Goal: Information Seeking & Learning: Understand process/instructions

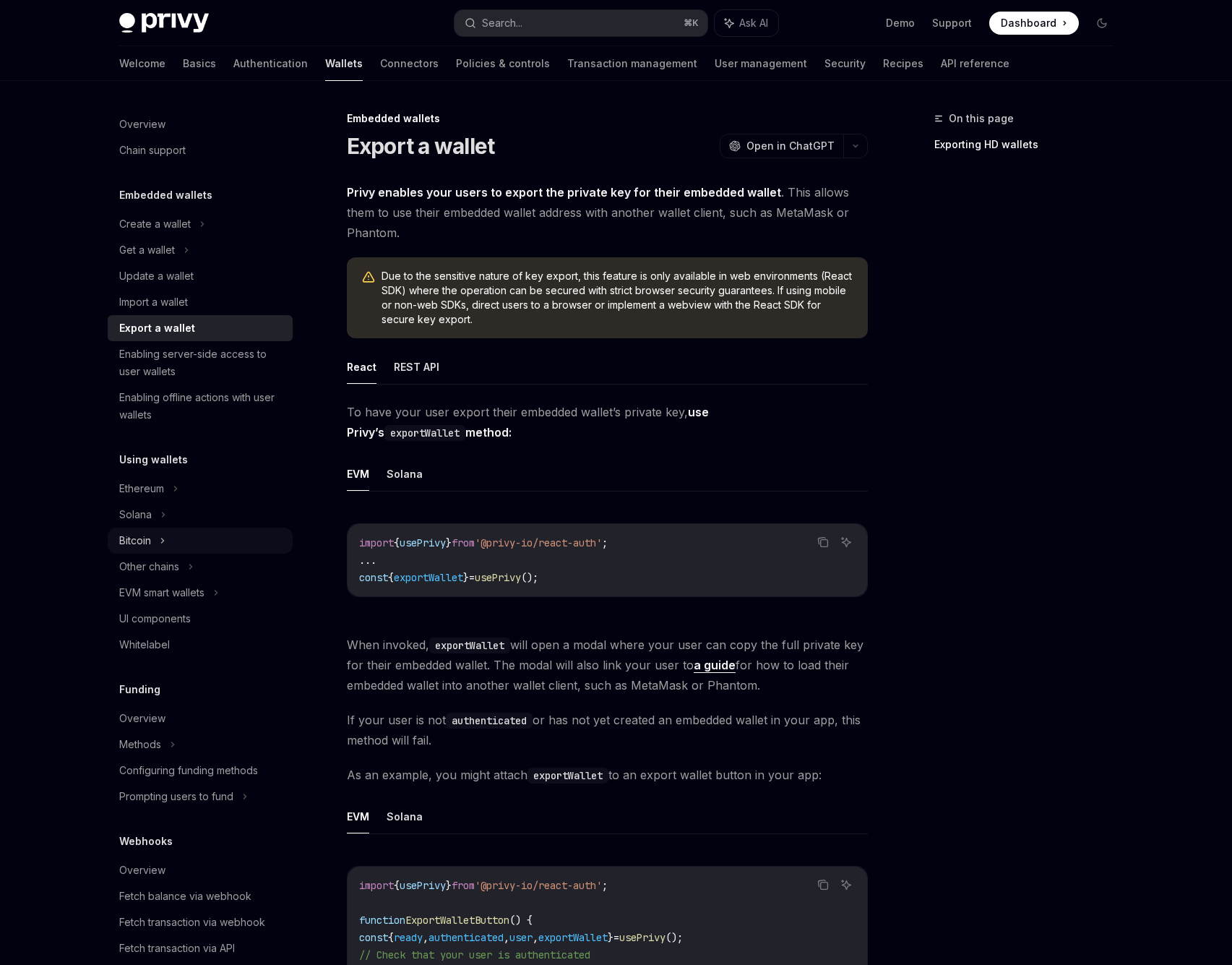
click at [167, 527] on div "Bitcoin" at bounding box center [200, 540] width 185 height 26
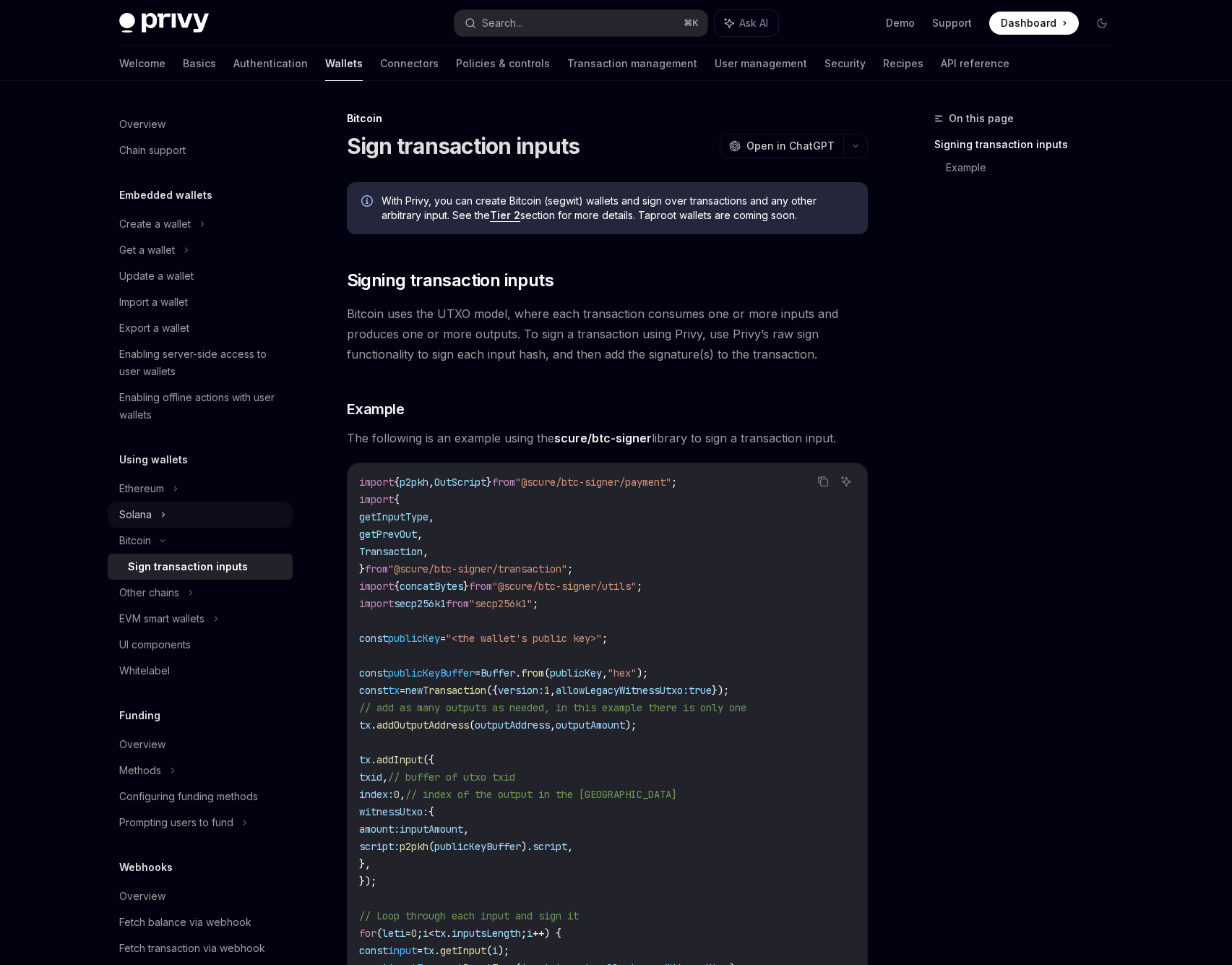
click at [154, 263] on div "Solana" at bounding box center [200, 250] width 185 height 26
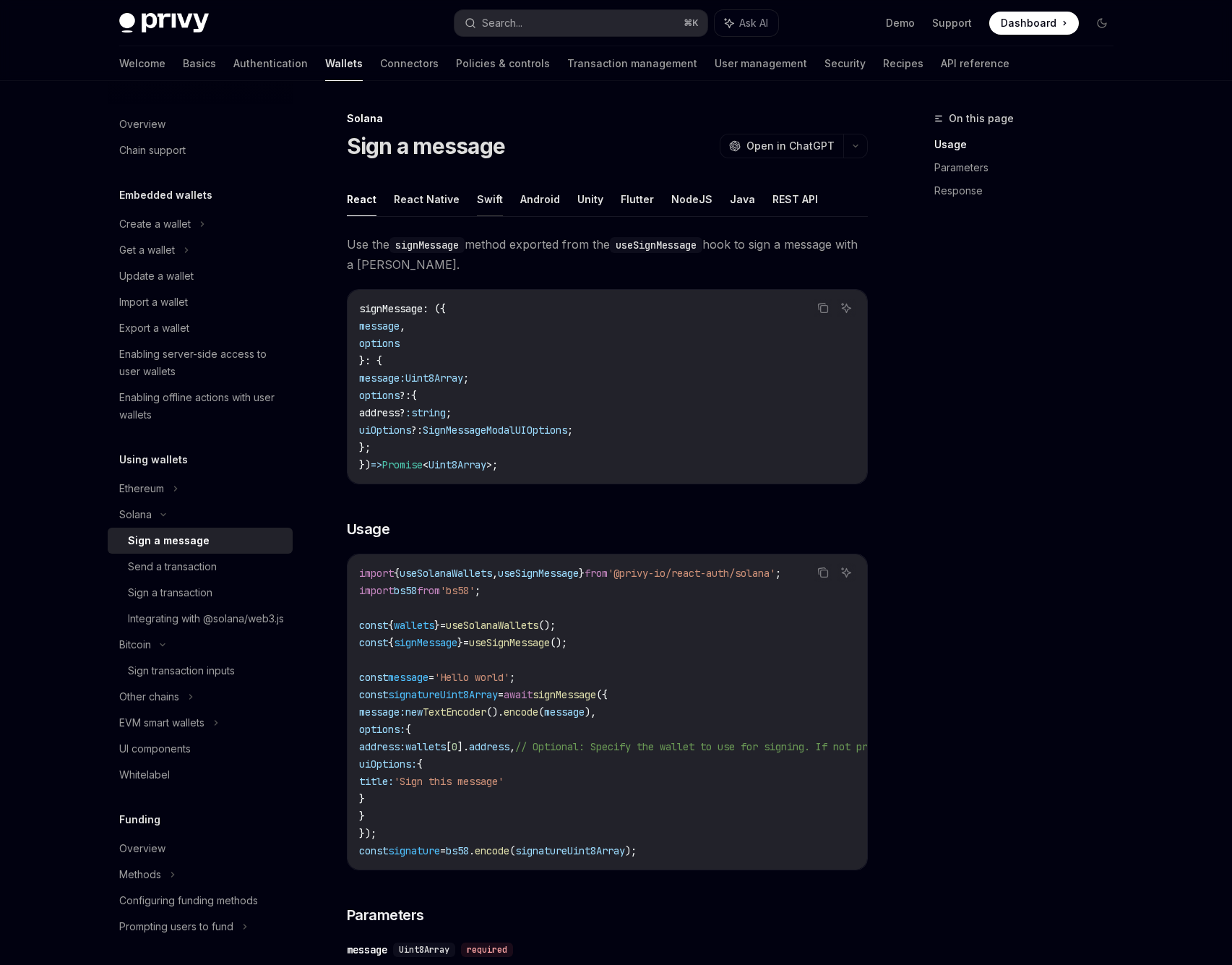
click at [486, 190] on button "Swift" at bounding box center [489, 198] width 26 height 34
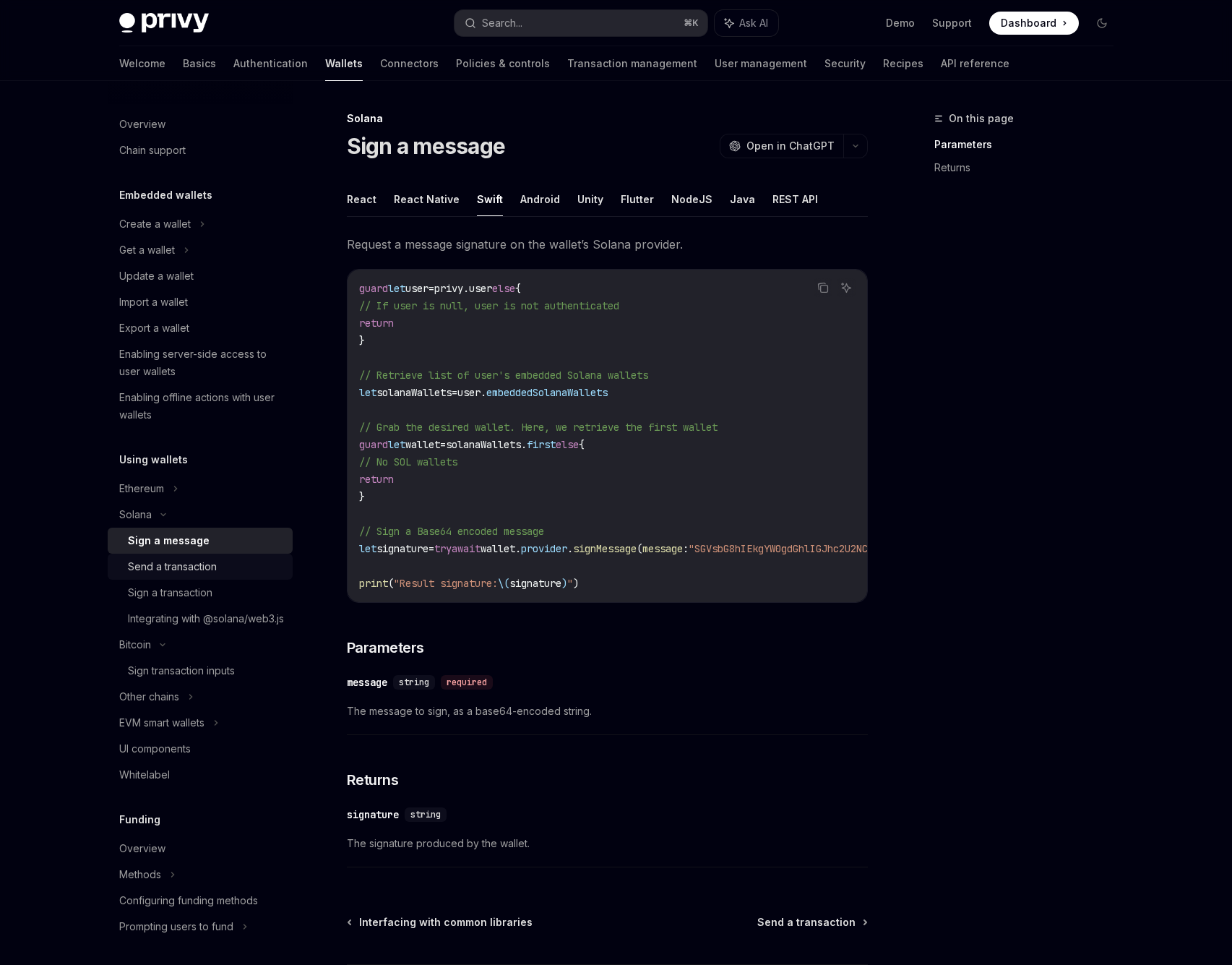
click at [262, 575] on link "Send a transaction" at bounding box center [200, 566] width 185 height 26
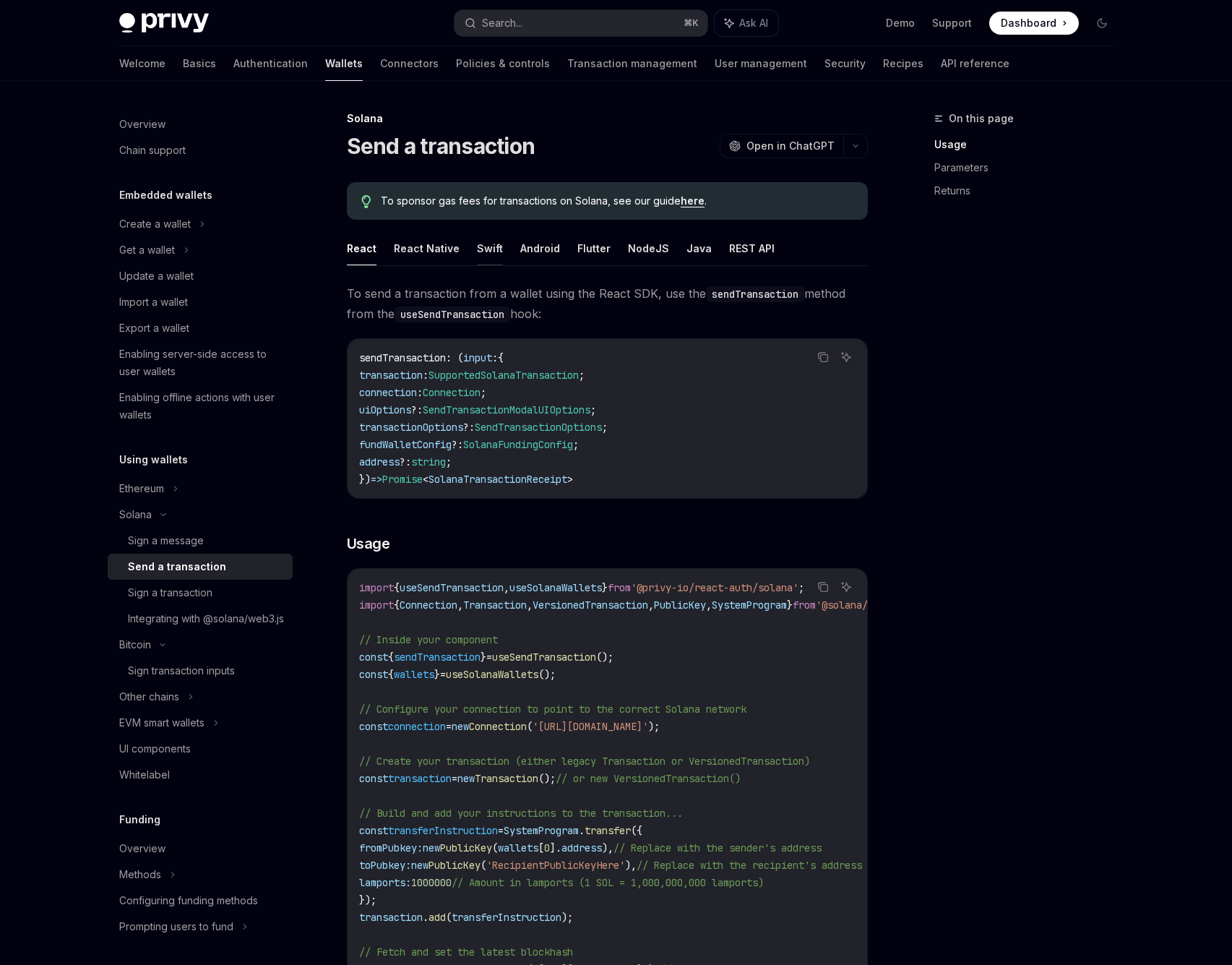
click at [485, 250] on button "Swift" at bounding box center [489, 248] width 26 height 34
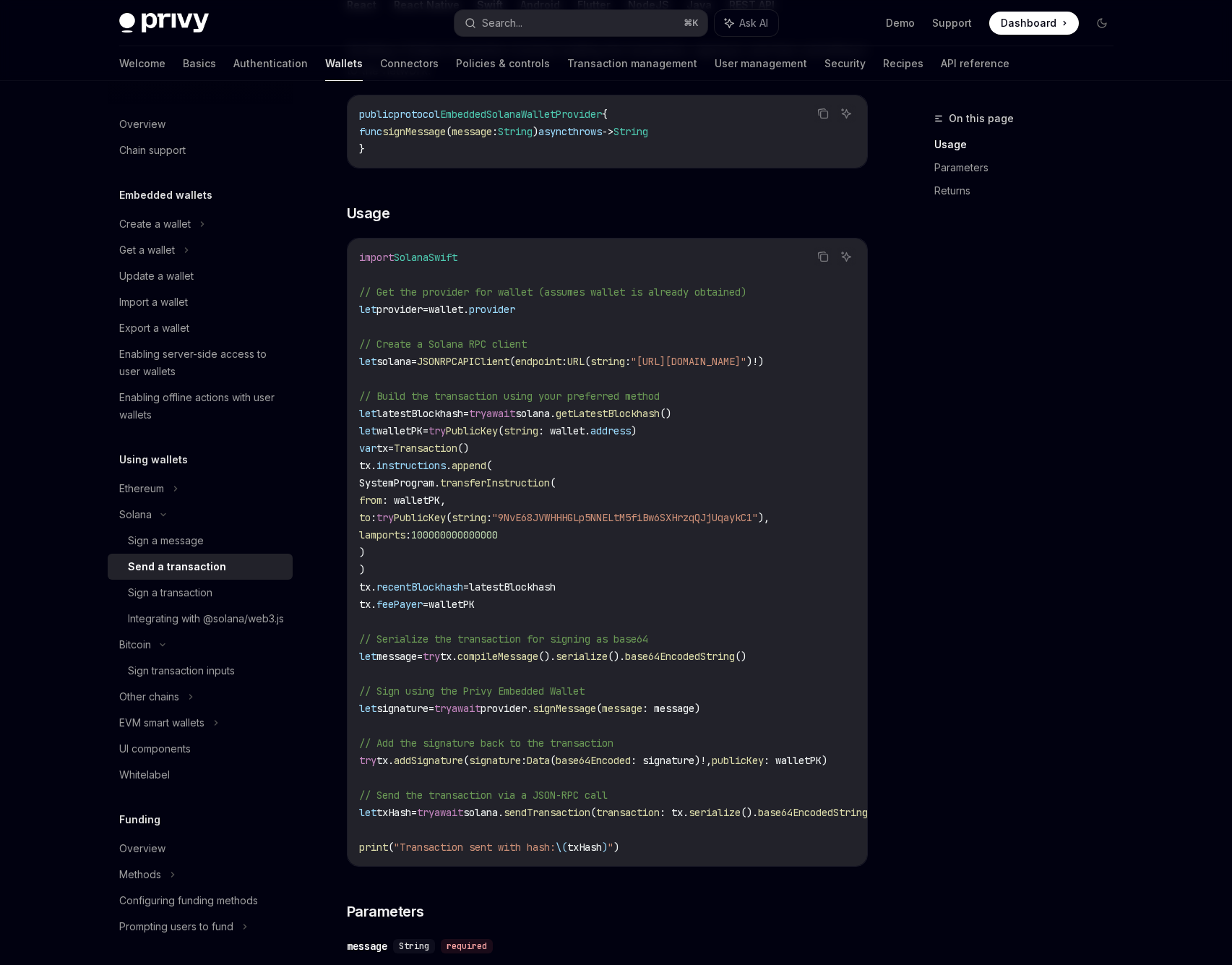
scroll to position [271, 0]
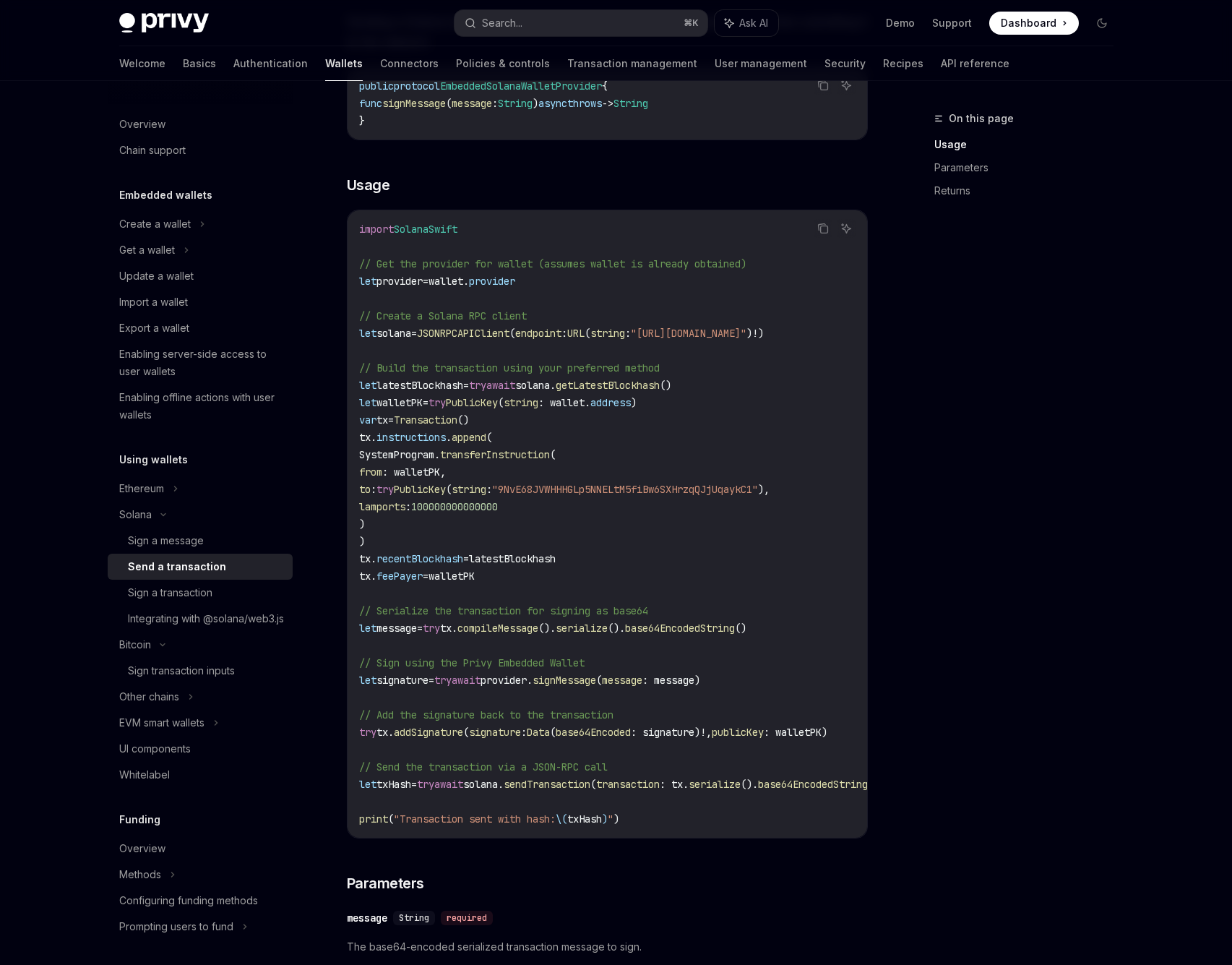
click at [612, 643] on code "import SolanaSwift // Get the provider for wallet (assumes wallet is already ob…" at bounding box center [639, 524] width 561 height 607
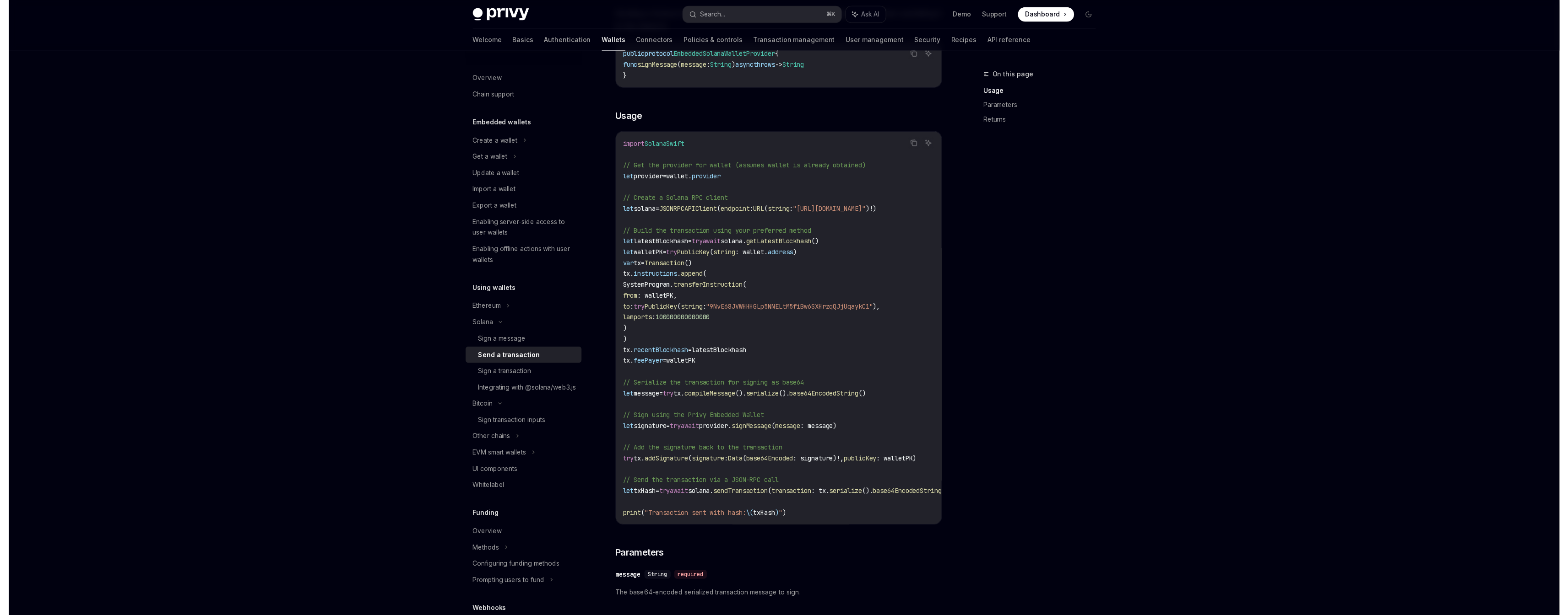
scroll to position [131, 0]
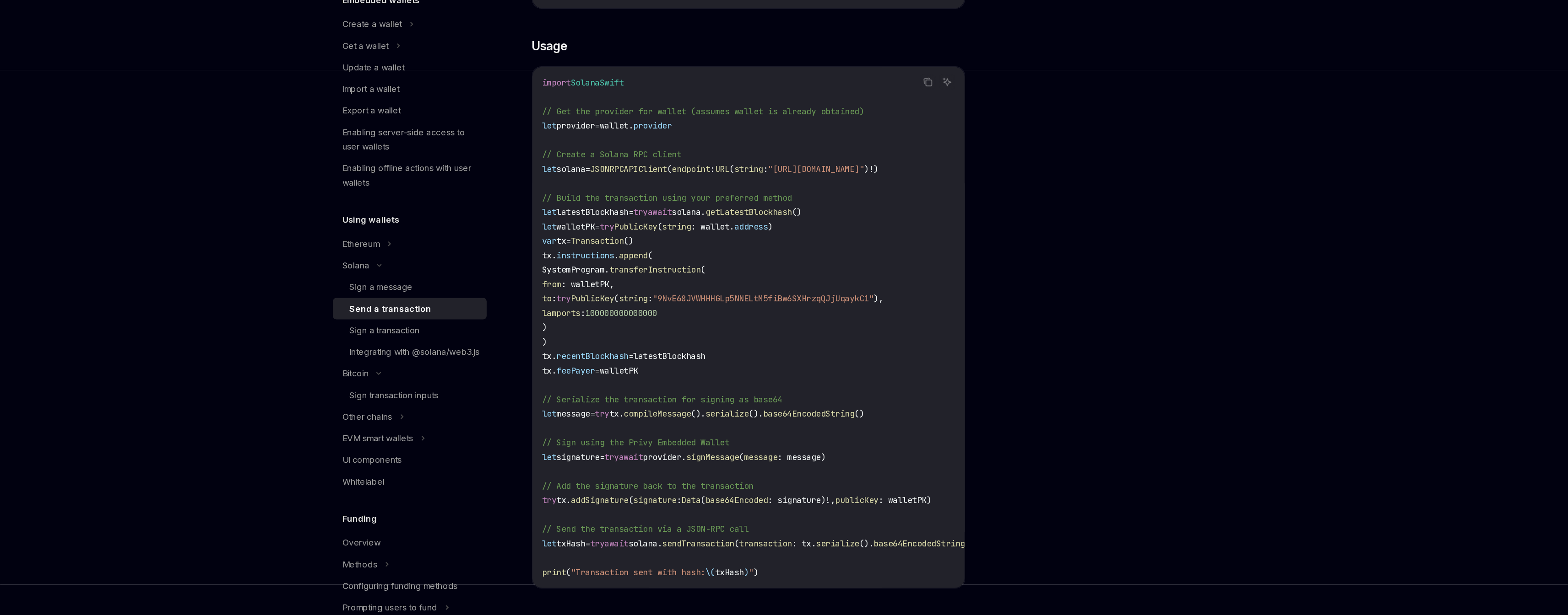
click at [643, 182] on span "SolanaSwift" at bounding box center [663, 186] width 40 height 8
click at [621, 180] on code "import SolanaSwift // Get the provider for wallet (assumes wallet is already ob…" at bounding box center [798, 372] width 355 height 384
click at [643, 182] on span "SolanaSwift" at bounding box center [663, 186] width 40 height 8
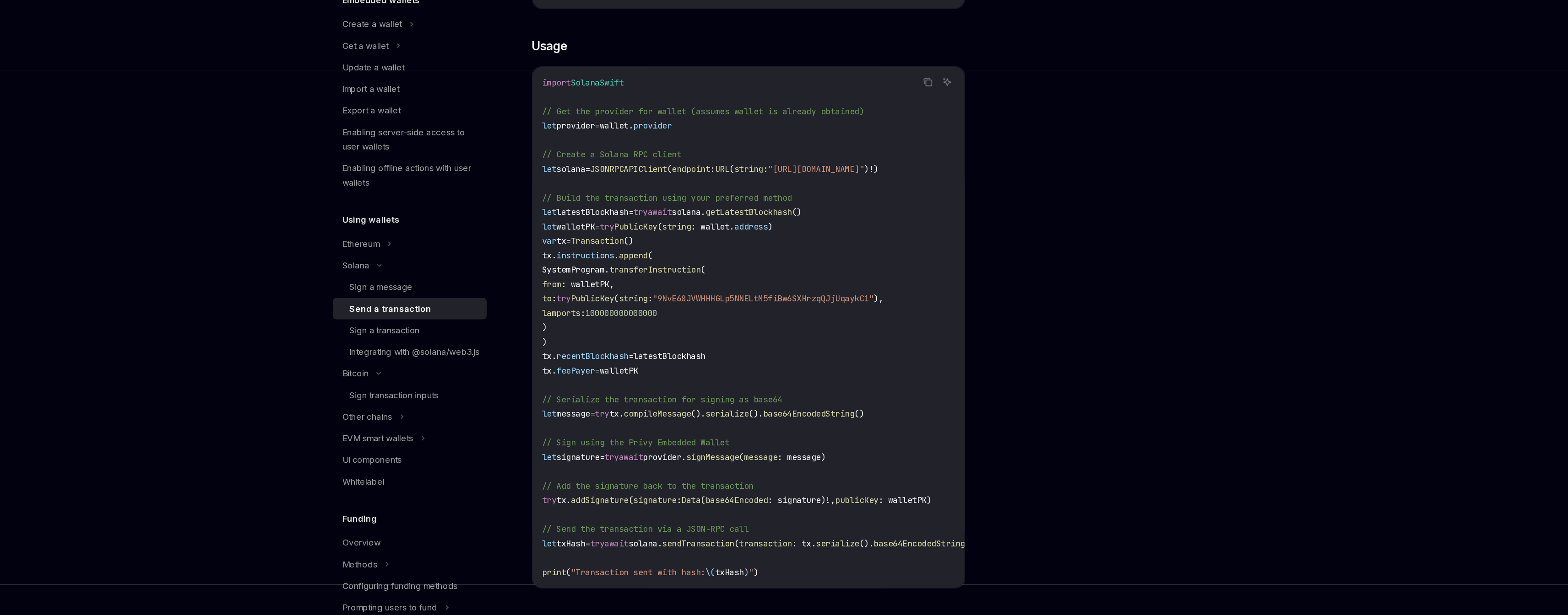
click at [643, 182] on span "SolanaSwift" at bounding box center [663, 186] width 40 height 8
click at [621, 237] on span "// Create a Solana RPC client" at bounding box center [674, 241] width 106 height 8
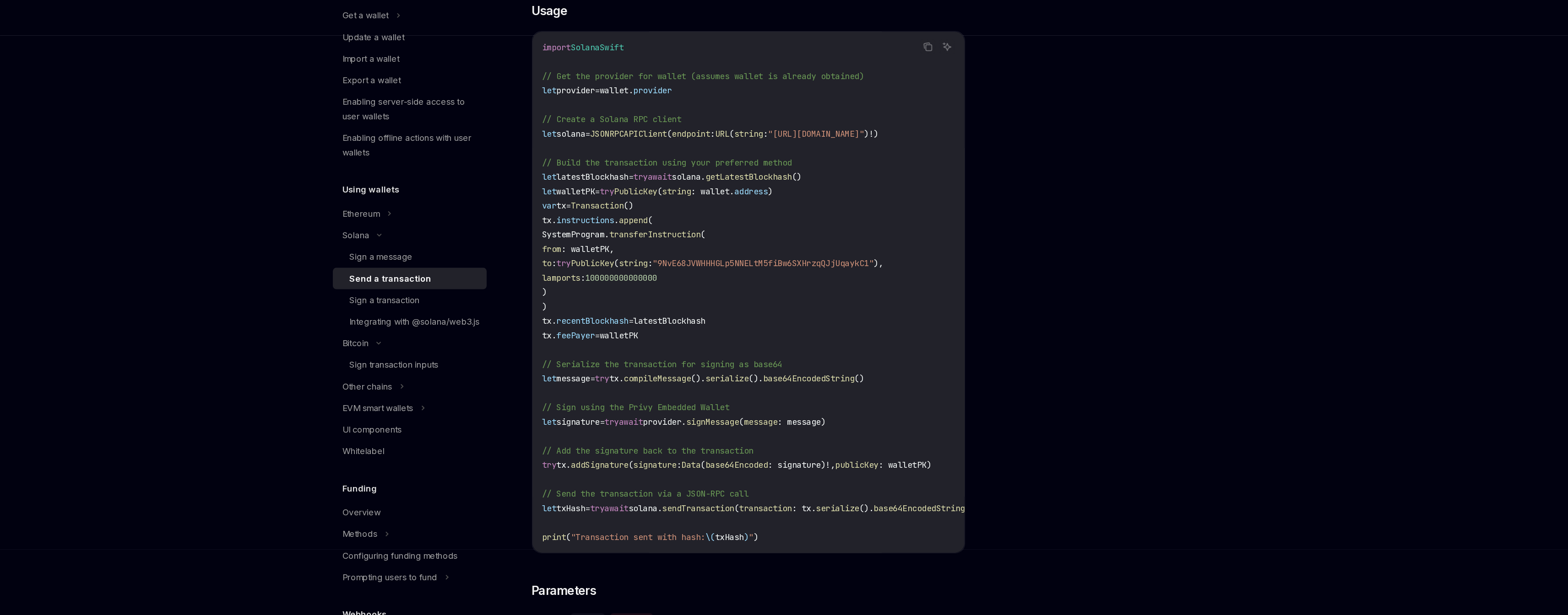
scroll to position [135, 0]
click at [687, 529] on span "solana." at bounding box center [700, 533] width 26 height 8
click at [713, 529] on span "sendTransaction" at bounding box center [740, 533] width 55 height 8
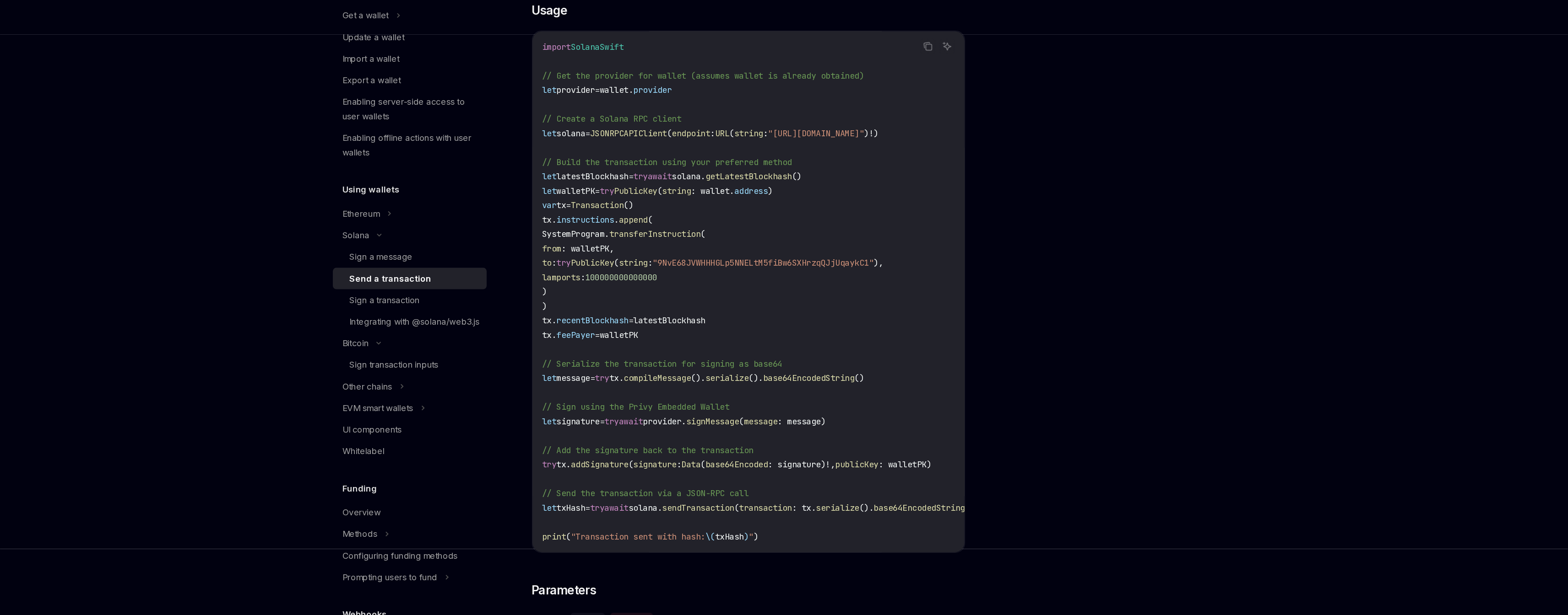
click at [731, 464] on span "signMessage" at bounding box center [751, 467] width 40 height 8
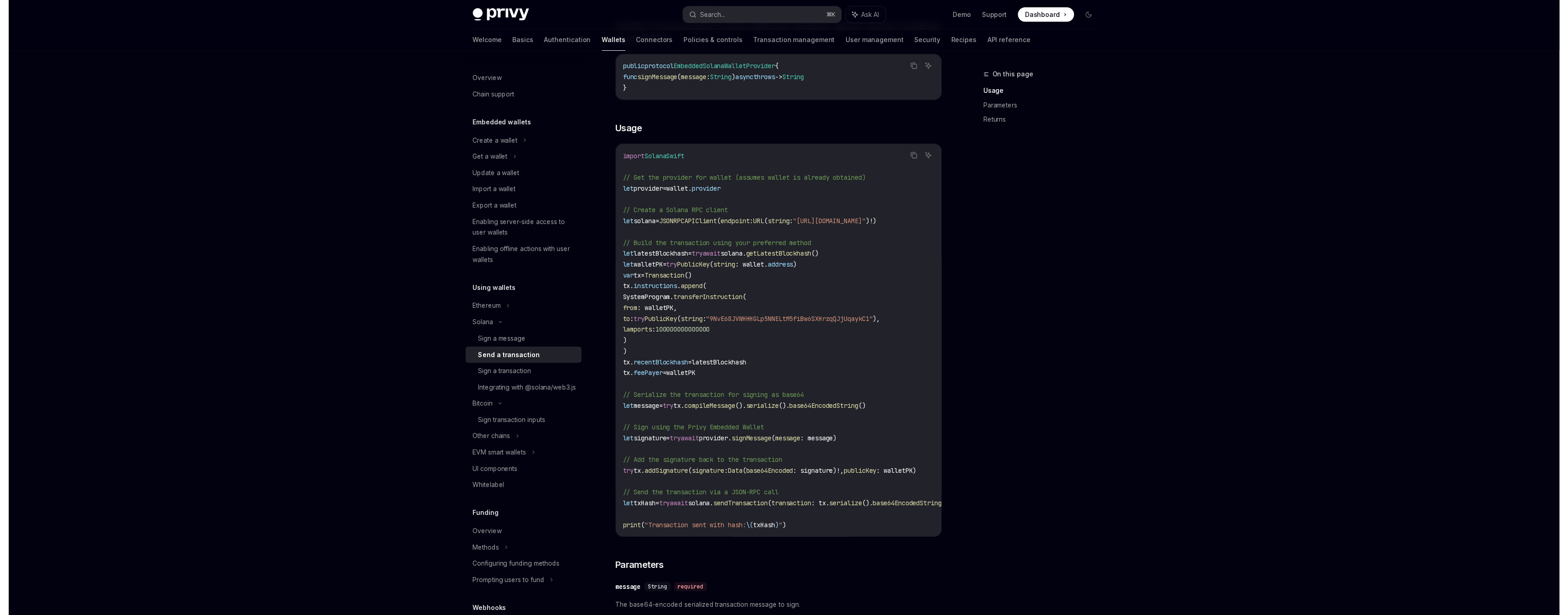
scroll to position [122, 0]
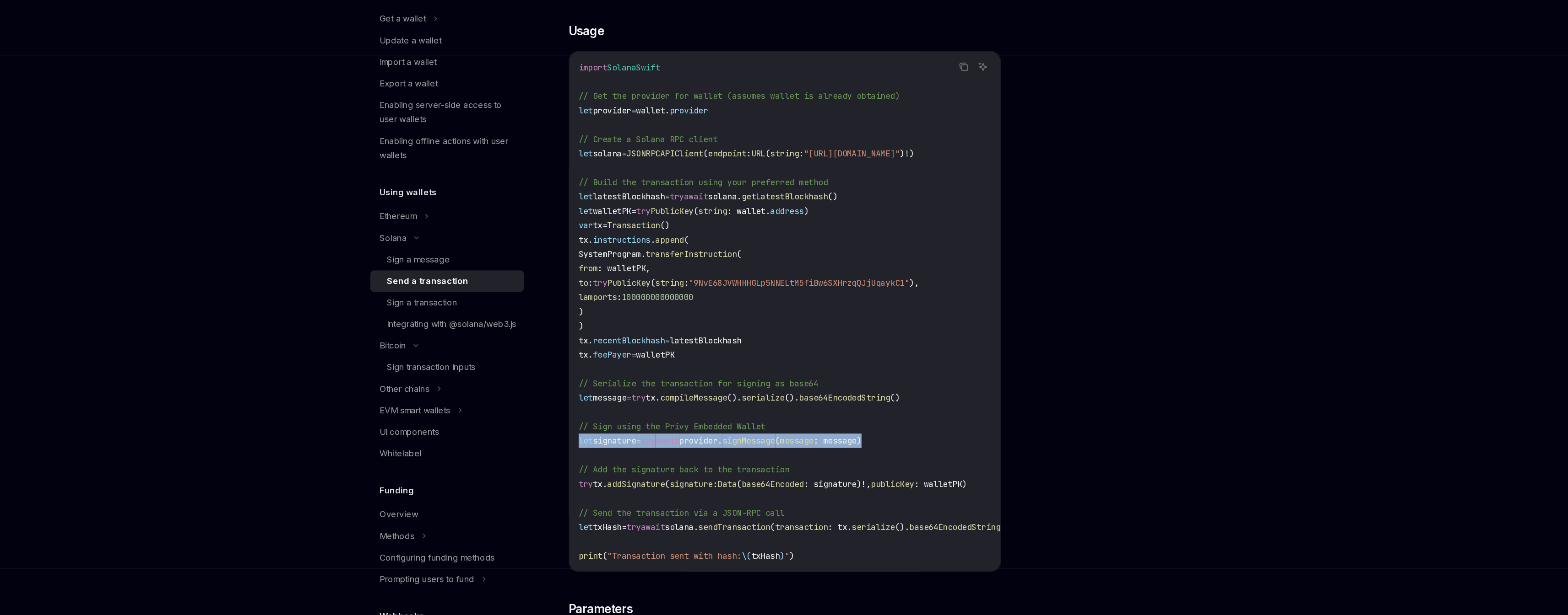
drag, startPoint x: 441, startPoint y: 339, endPoint x: 704, endPoint y: 336, distance: 263.0
click at [704, 336] on div "import SolanaSwift // Get the provider for wallet (assumes wallet is already ob…" at bounding box center [778, 382] width 329 height 397
click at [704, 336] on code "import SolanaSwift // Get the provider for wallet (assumes wallet is already ob…" at bounding box center [798, 382] width 355 height 384
drag, startPoint x: 633, startPoint y: 304, endPoint x: 704, endPoint y: 302, distance: 71.0
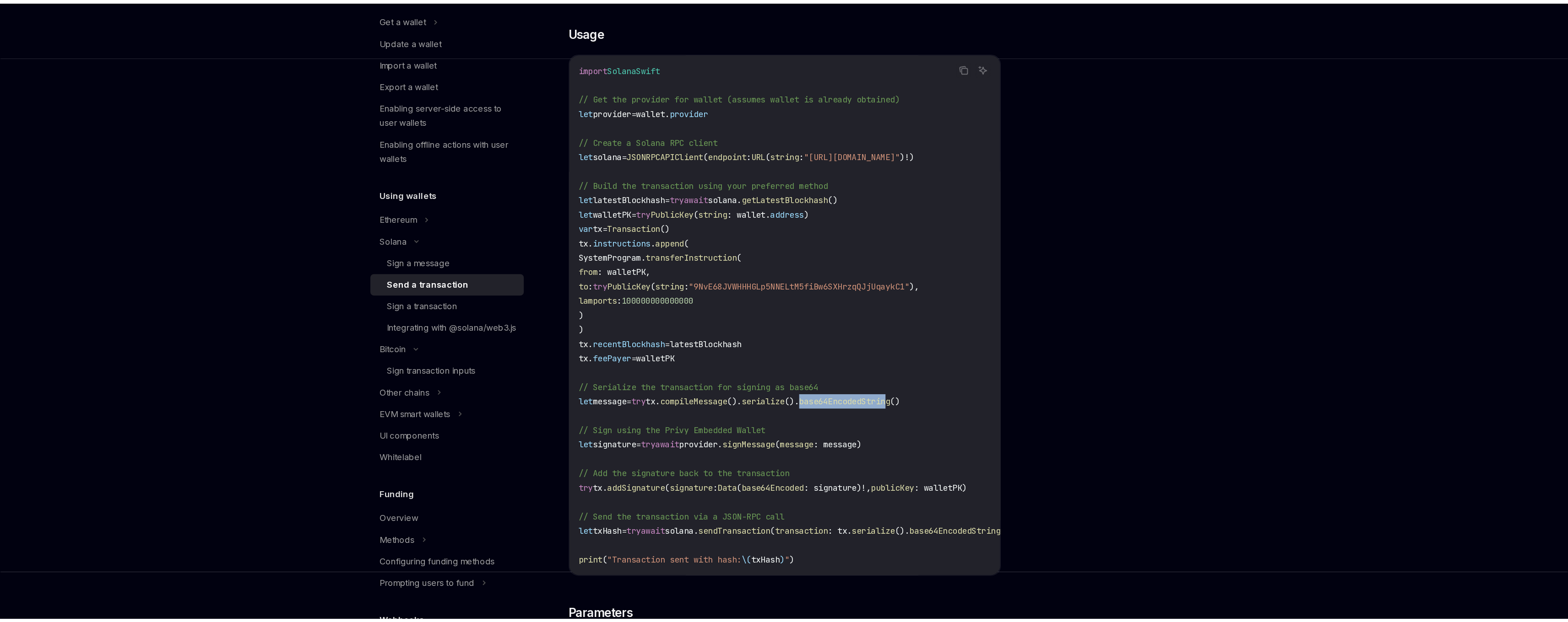
scroll to position [163, 0]
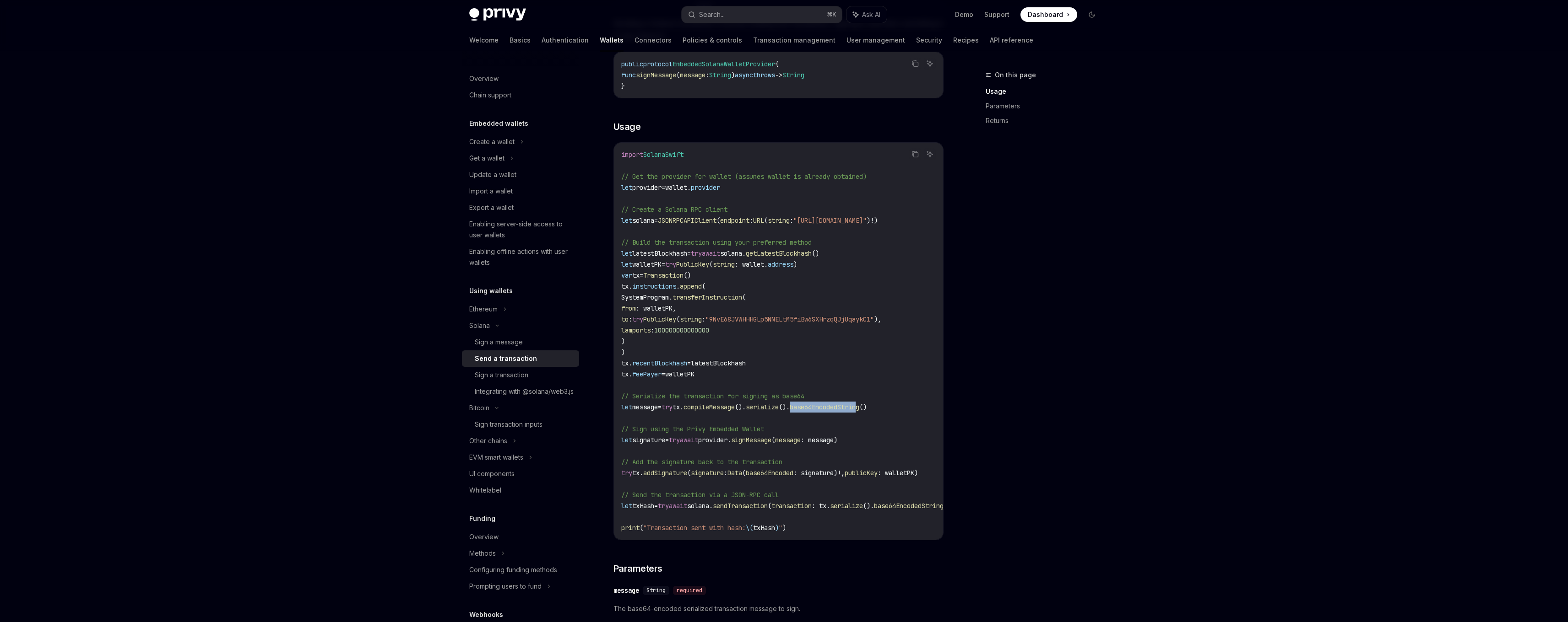
click at [778, 448] on code "import SolanaSwift // Get the provider for wallet (assumes wallet is already ob…" at bounding box center [798, 341] width 355 height 384
click at [771, 446] on code "import SolanaSwift // Get the provider for wallet (assumes wallet is already ob…" at bounding box center [798, 341] width 355 height 384
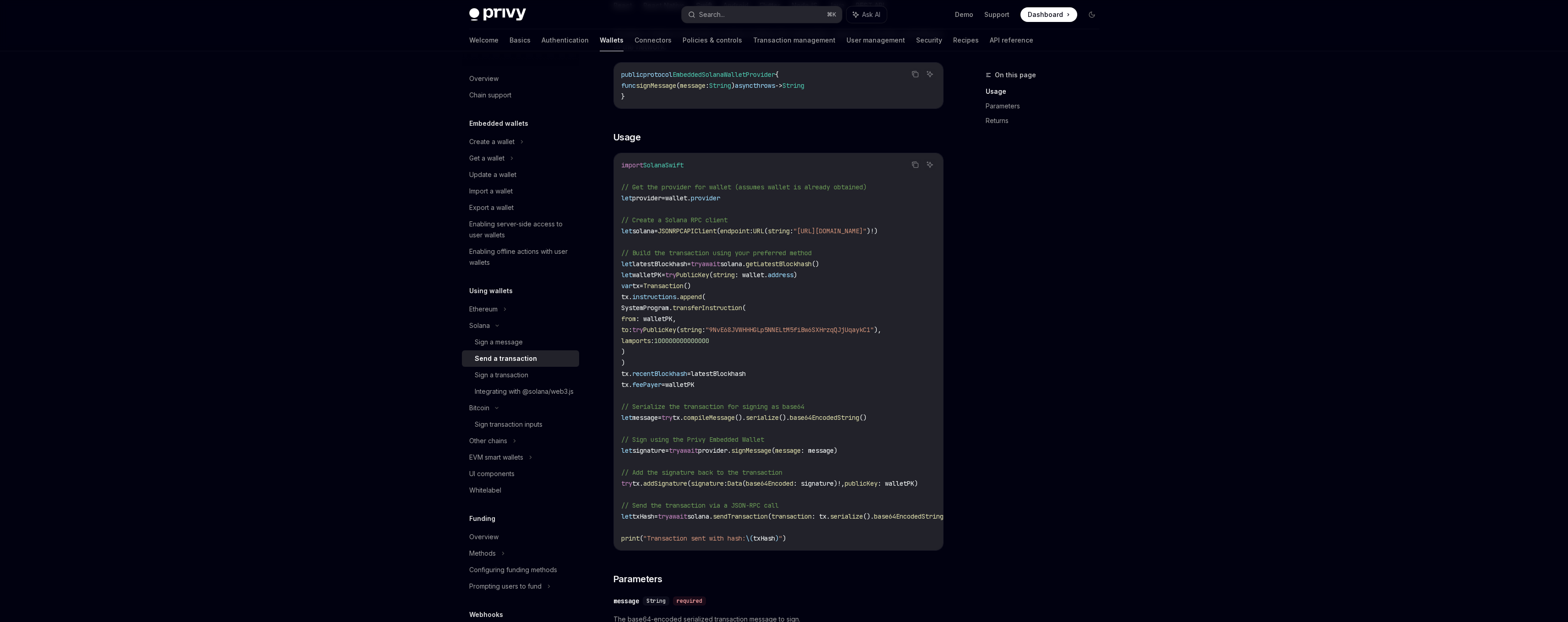
scroll to position [148, 0]
click at [771, 455] on span "signMessage" at bounding box center [751, 454] width 40 height 8
click at [768, 519] on span "sendTransaction" at bounding box center [740, 520] width 55 height 8
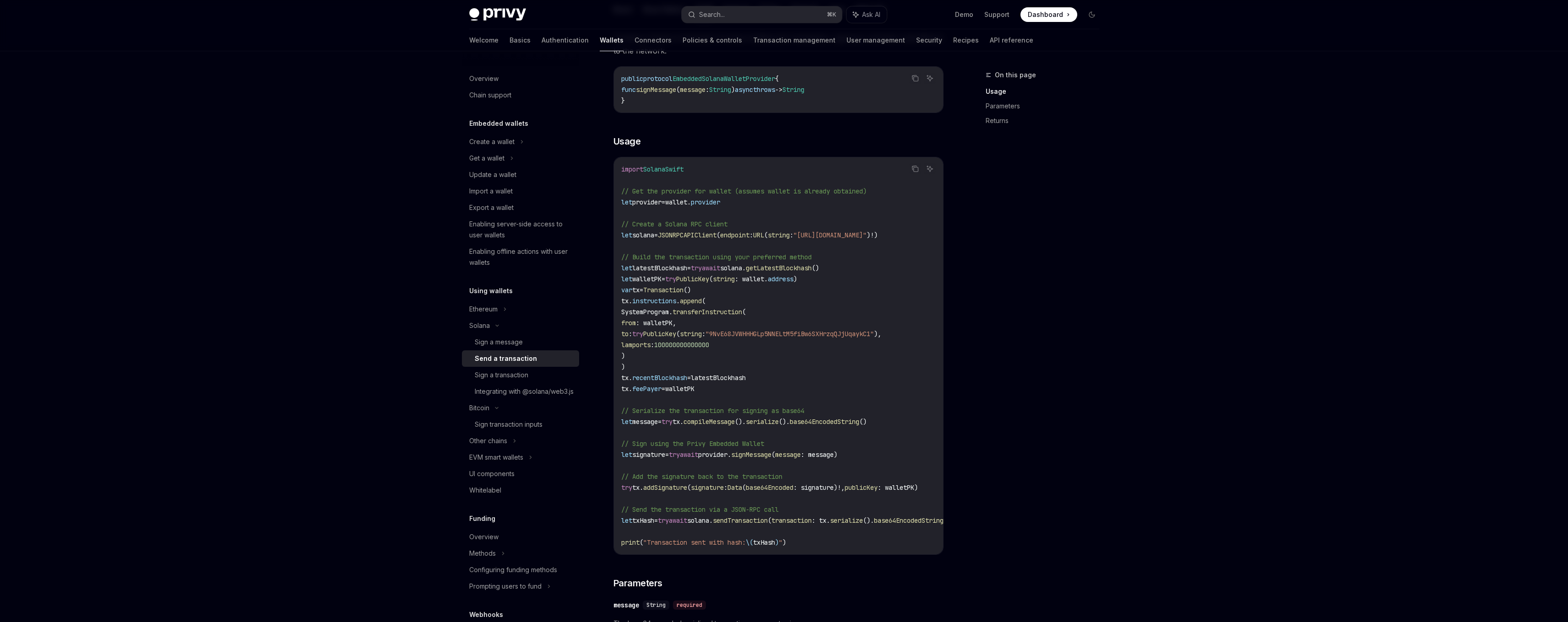
click at [771, 451] on span "signMessage" at bounding box center [751, 454] width 40 height 8
click at [760, 294] on code "import SolanaSwift // Get the provider for wallet (assumes wallet is already ob…" at bounding box center [798, 356] width 355 height 384
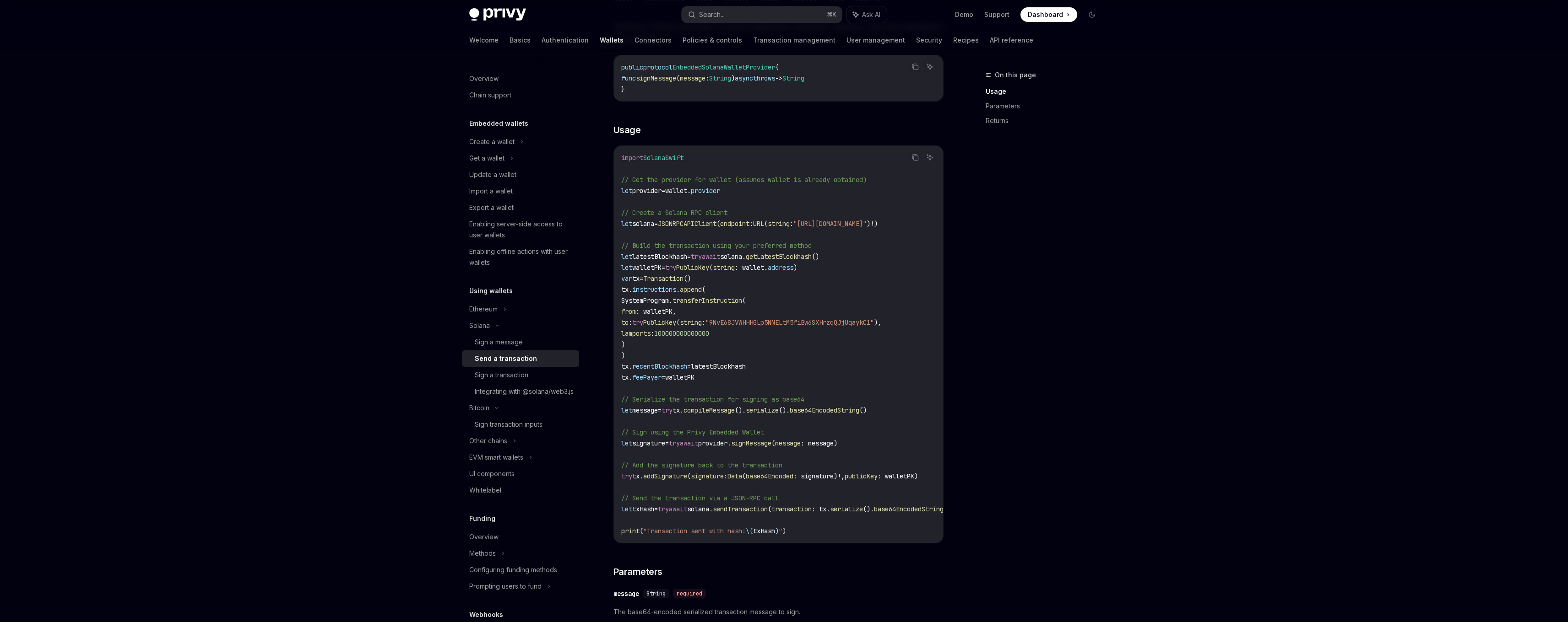
scroll to position [223, 0]
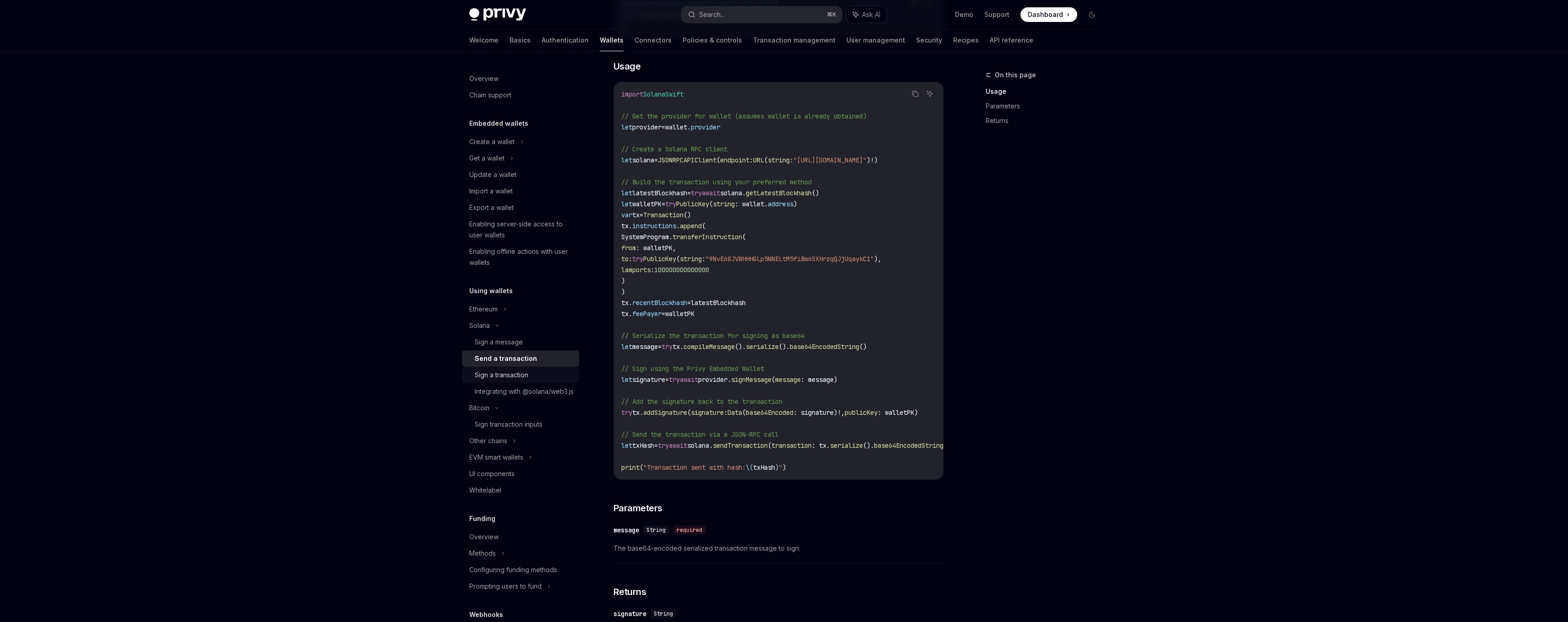
click at [516, 367] on link "Sign a transaction" at bounding box center [521, 375] width 117 height 17
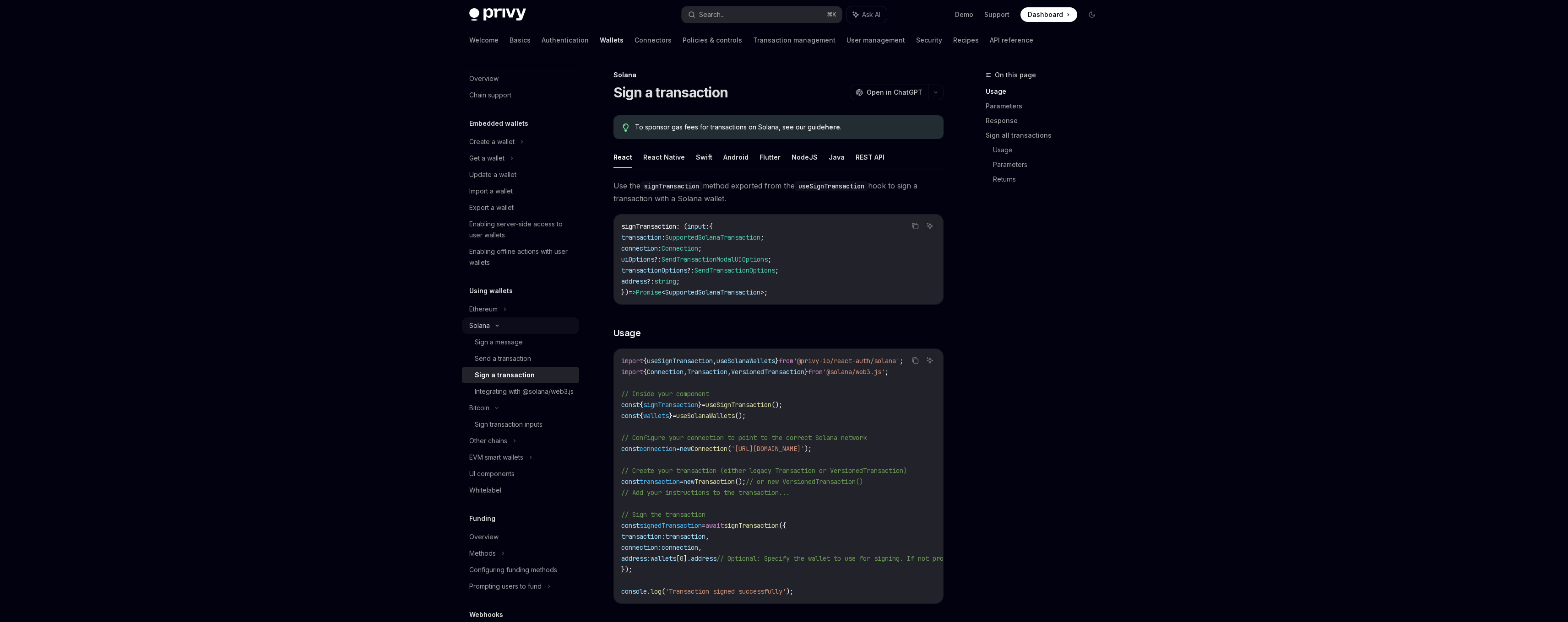
drag, startPoint x: 516, startPoint y: 367, endPoint x: 544, endPoint y: 331, distance: 45.6
click at [704, 155] on button "Swift" at bounding box center [704, 157] width 17 height 22
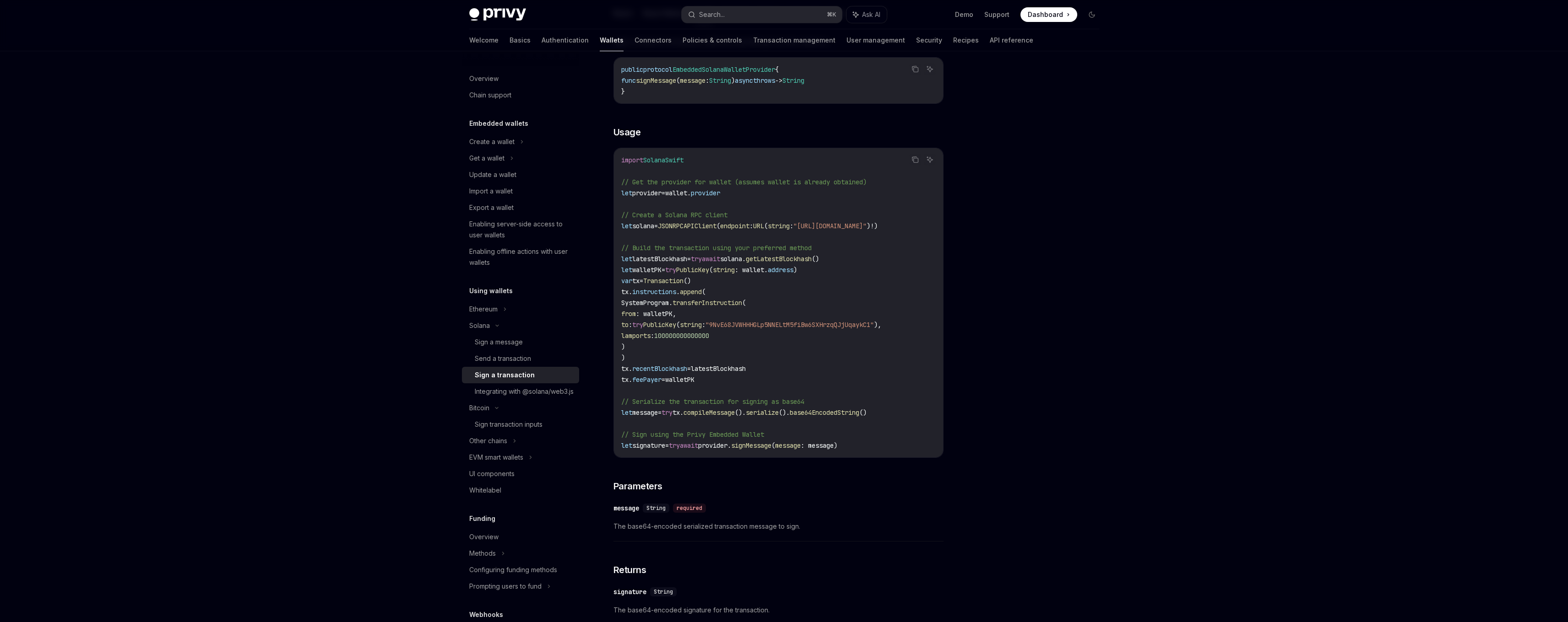
scroll to position [164, 0]
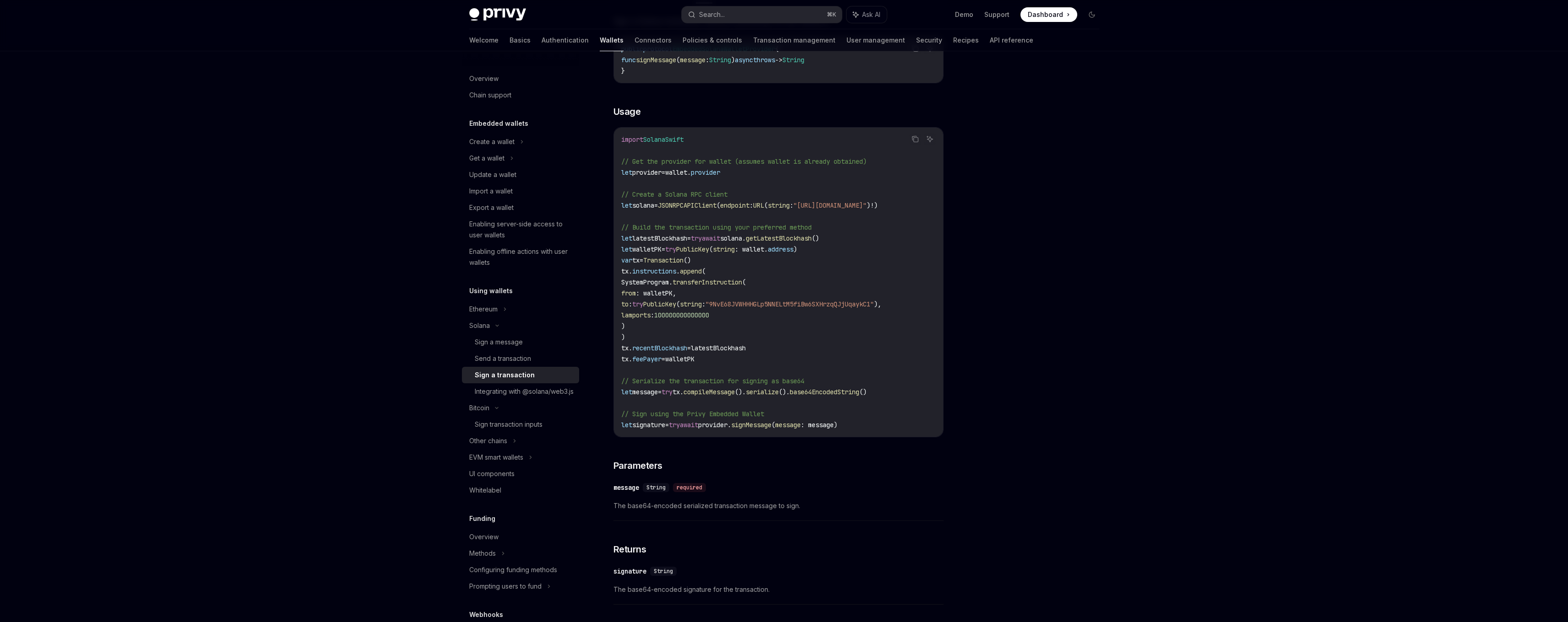
click at [405, 225] on div "Privy Docs home page Search... ⌘ K Ask AI Demo Support Dashboard Dashboard Sear…" at bounding box center [784, 291] width 1568 height 910
click at [780, 273] on div at bounding box center [1037, 346] width 139 height 553
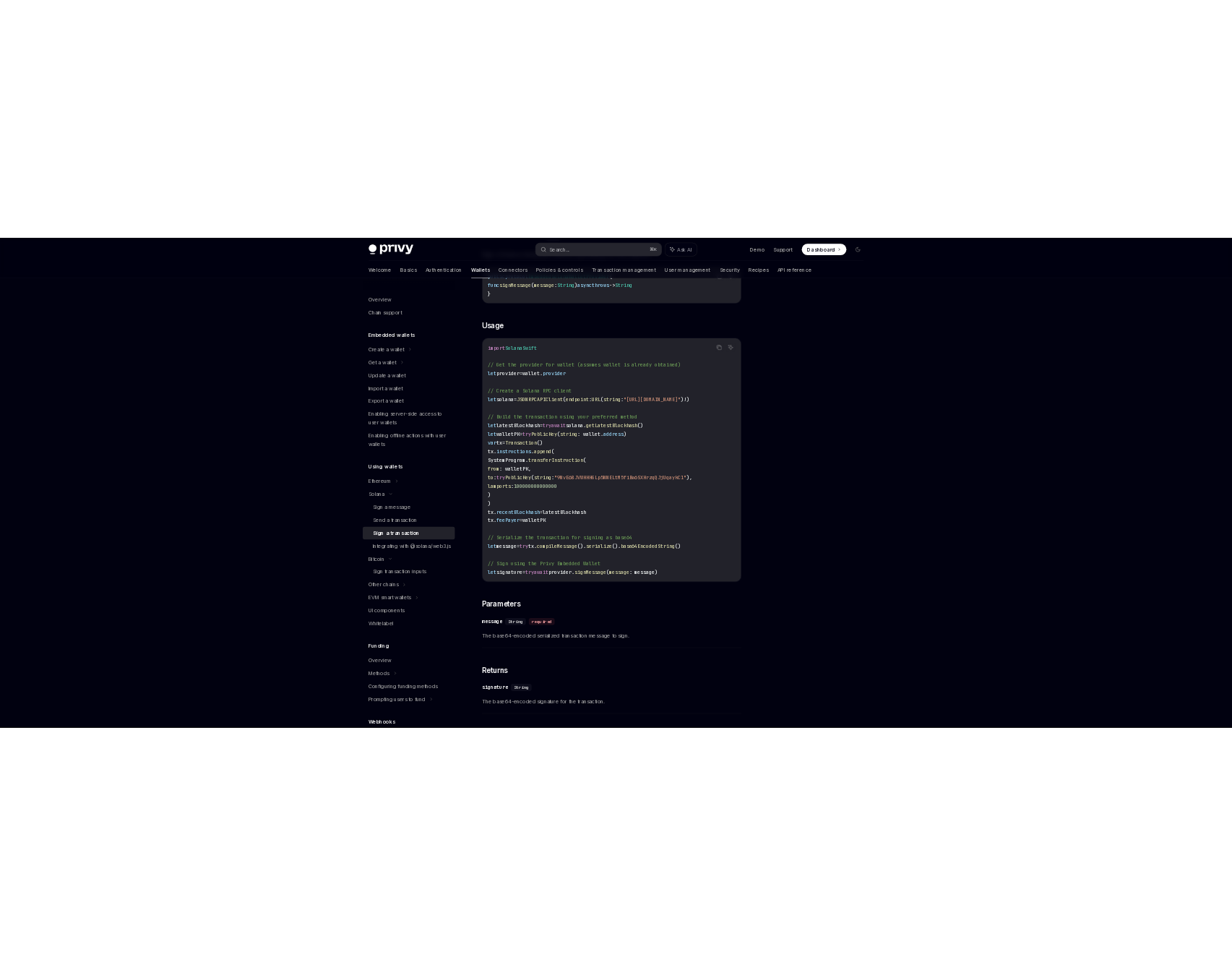
scroll to position [0, 0]
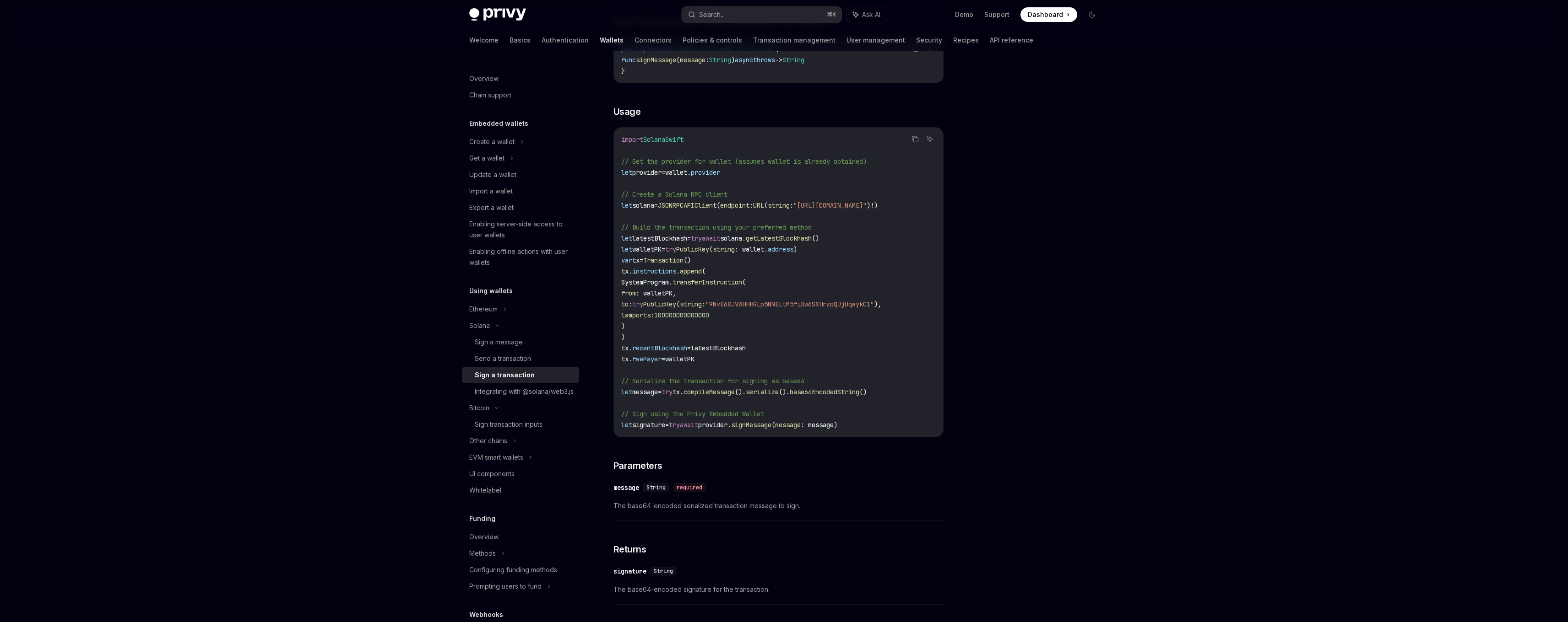
type textarea "*"
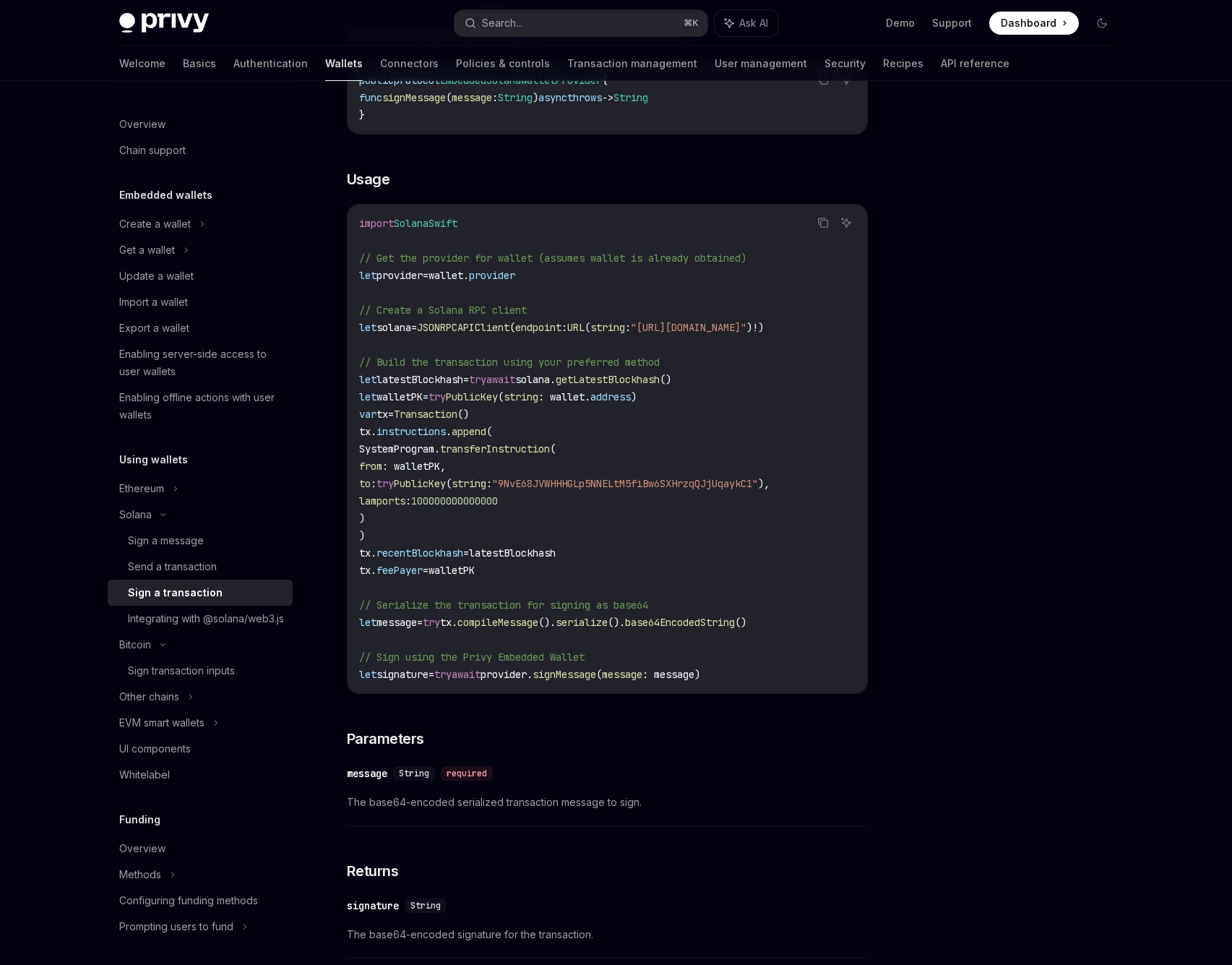
click at [49, 578] on div "Privy Docs home page Search... ⌘ K Ask AI Demo Support Dashboard Dashboard Sear…" at bounding box center [616, 462] width 1232 height 1438
